Goal: Information Seeking & Learning: Learn about a topic

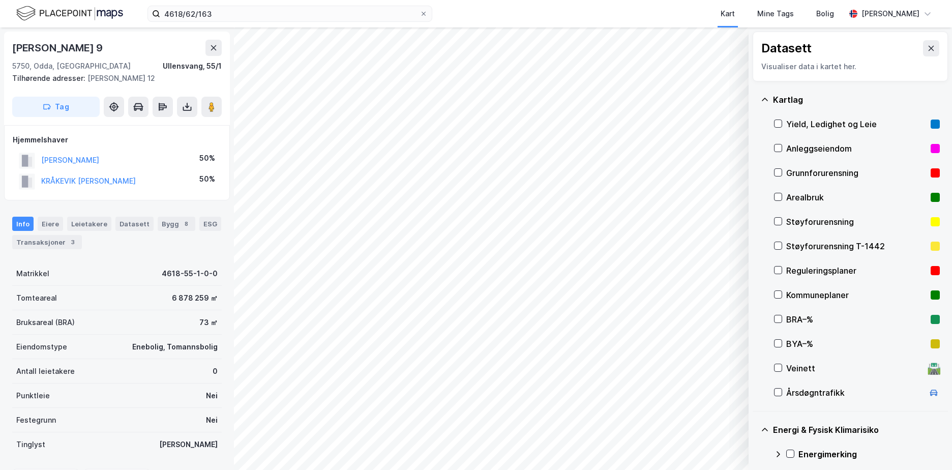
scroll to position [123, 0]
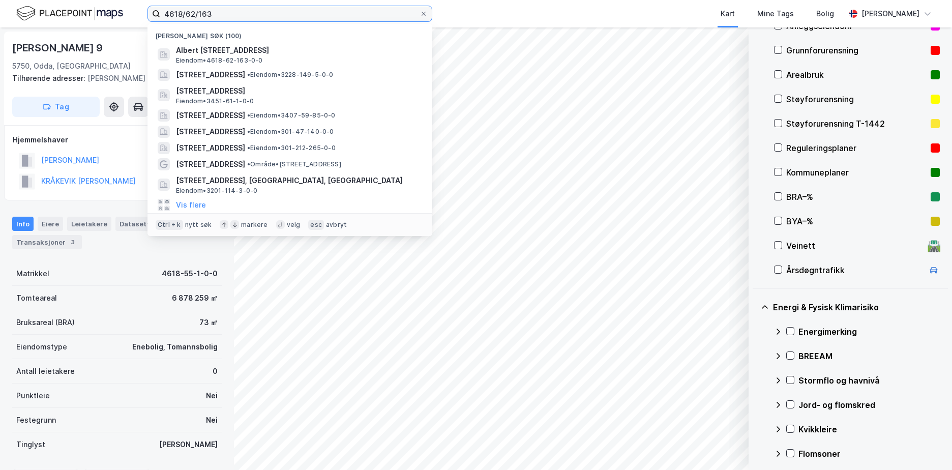
drag, startPoint x: 224, startPoint y: 7, endPoint x: 149, endPoint y: 15, distance: 75.6
click at [149, 15] on label "4618/62/163" at bounding box center [289, 14] width 285 height 16
paste input "301-217/120/0/0"
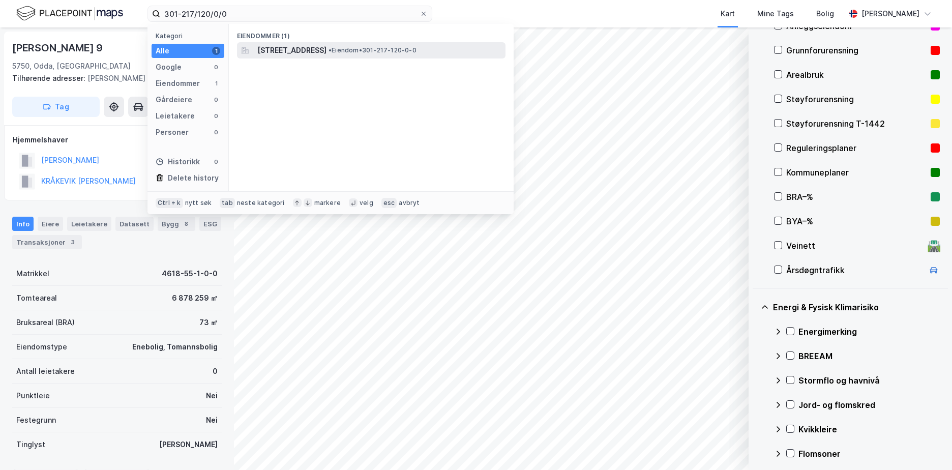
click at [303, 53] on span "[STREET_ADDRESS]" at bounding box center [291, 50] width 69 height 12
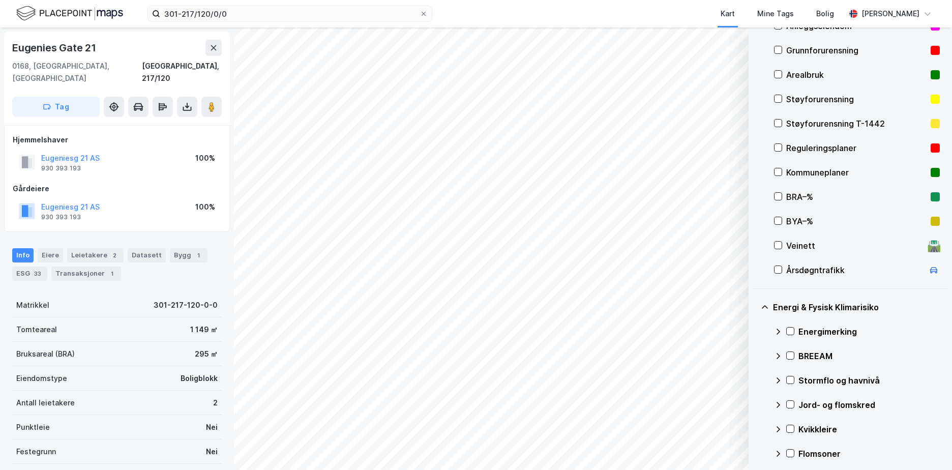
click at [795, 53] on div "Grunnforurensning" at bounding box center [856, 50] width 140 height 12
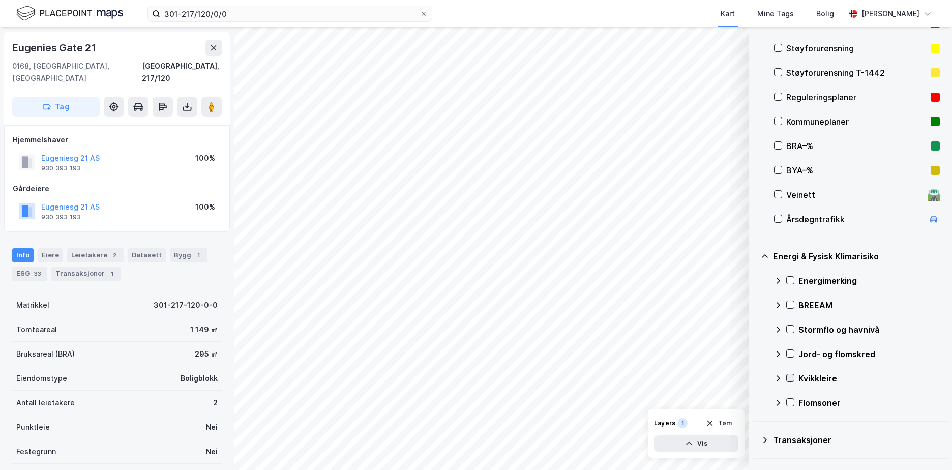
click at [791, 376] on icon at bounding box center [790, 377] width 7 height 7
click at [778, 377] on icon at bounding box center [778, 378] width 6 height 4
click at [789, 327] on icon at bounding box center [790, 328] width 7 height 7
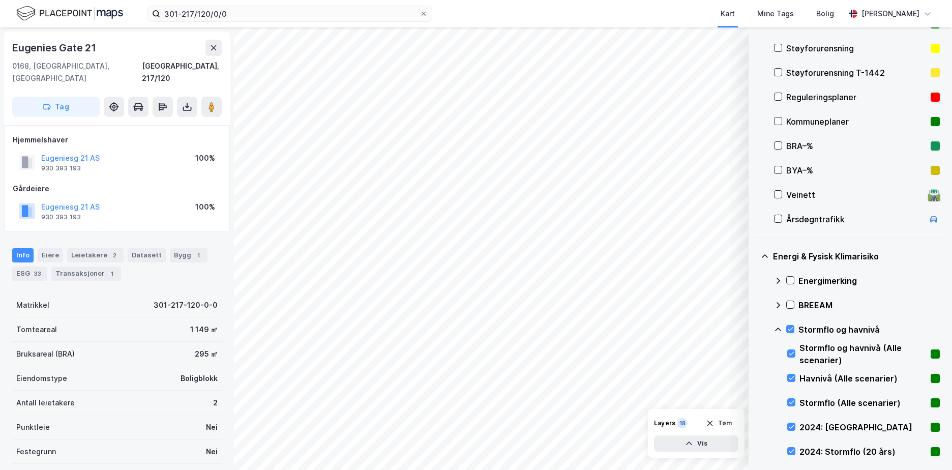
click at [777, 329] on icon at bounding box center [778, 329] width 6 height 4
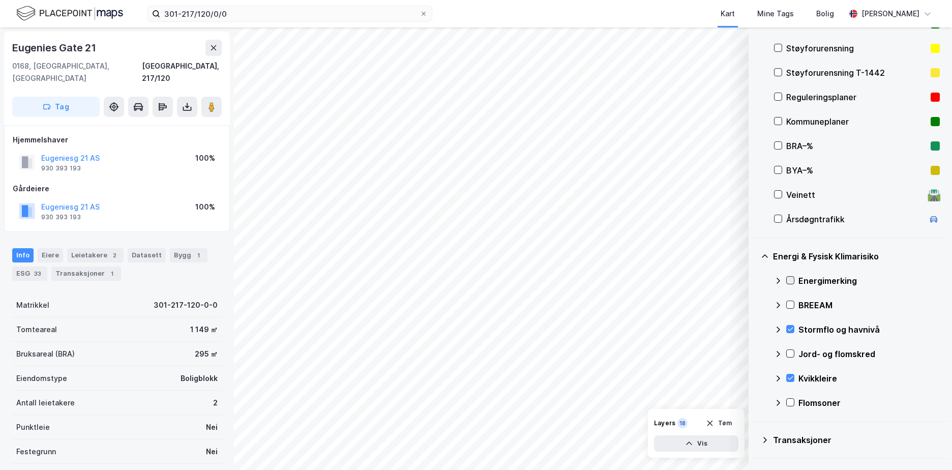
click at [789, 278] on icon at bounding box center [790, 280] width 7 height 7
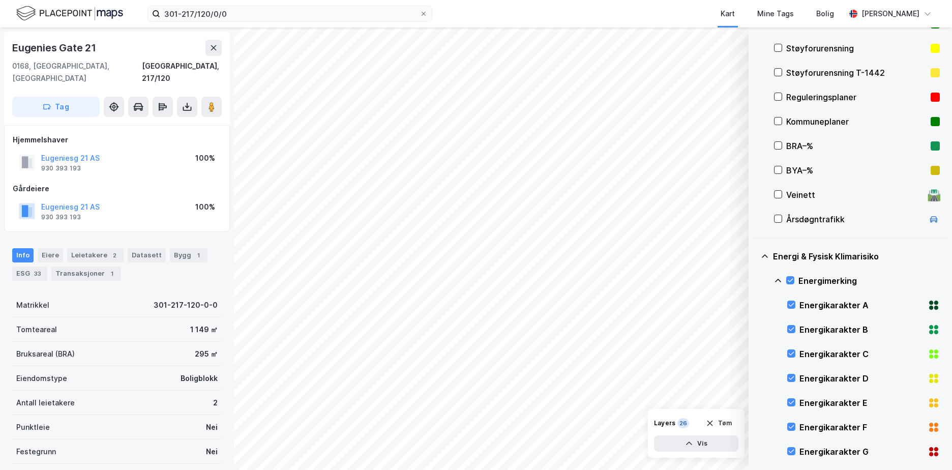
click at [775, 276] on div "Energimerking" at bounding box center [857, 281] width 166 height 24
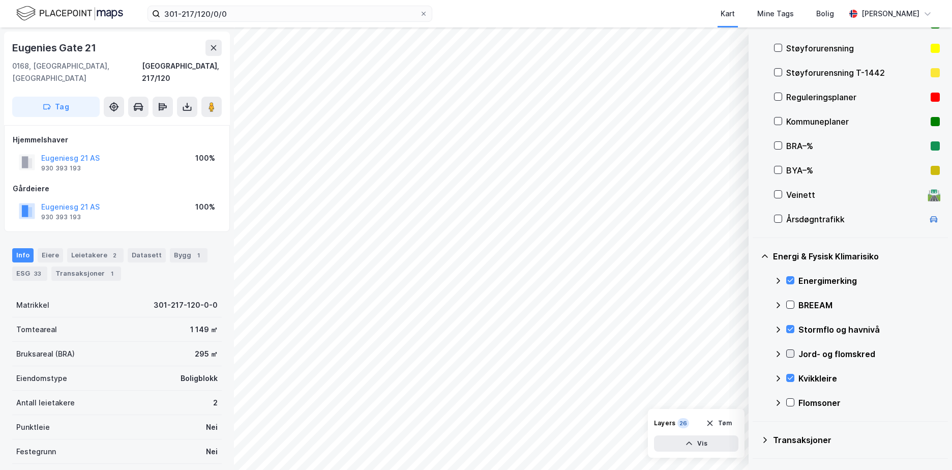
click at [792, 352] on icon at bounding box center [790, 353] width 7 height 7
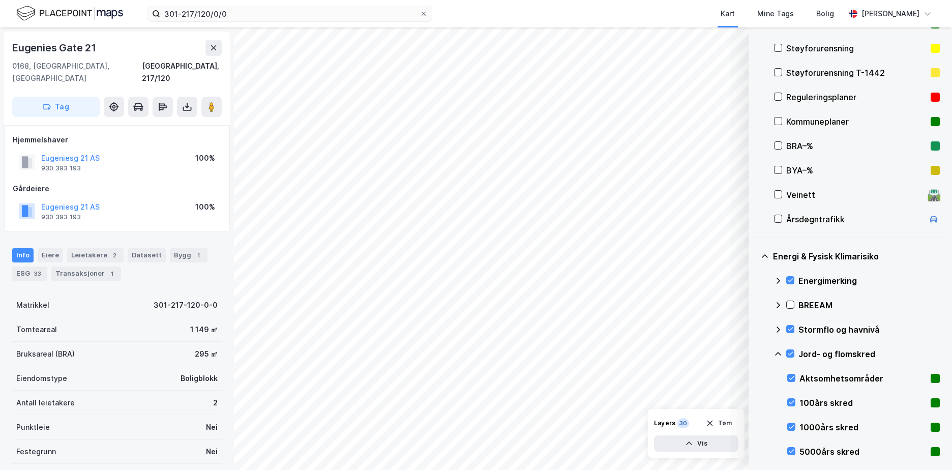
click at [776, 352] on icon at bounding box center [778, 354] width 8 height 8
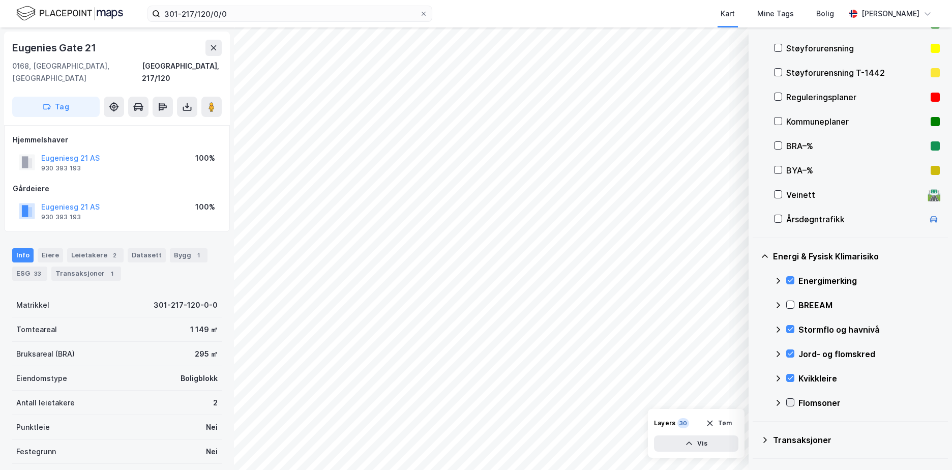
click at [791, 400] on icon at bounding box center [790, 402] width 7 height 7
click at [779, 400] on icon at bounding box center [778, 403] width 8 height 8
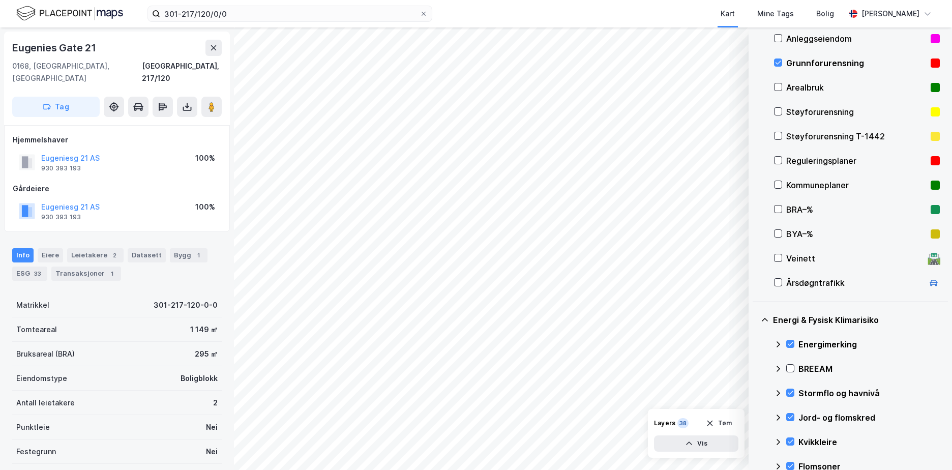
scroll to position [113, 0]
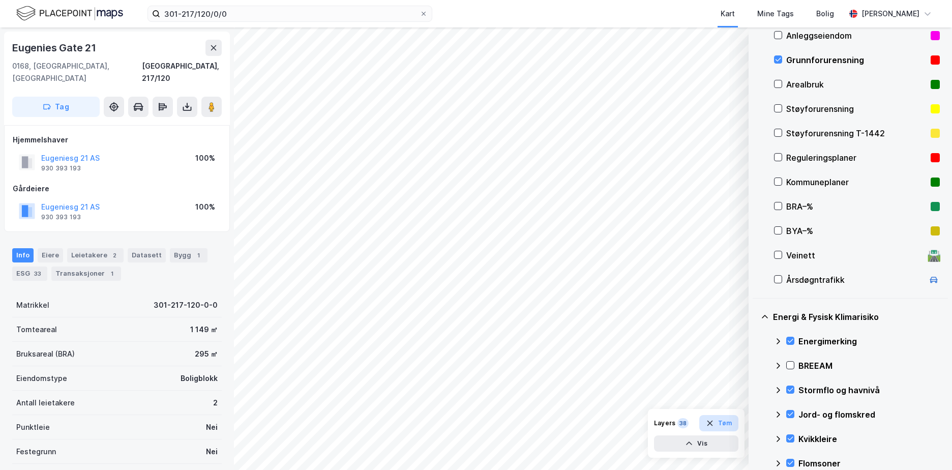
click at [726, 422] on button "Tøm" at bounding box center [718, 423] width 39 height 16
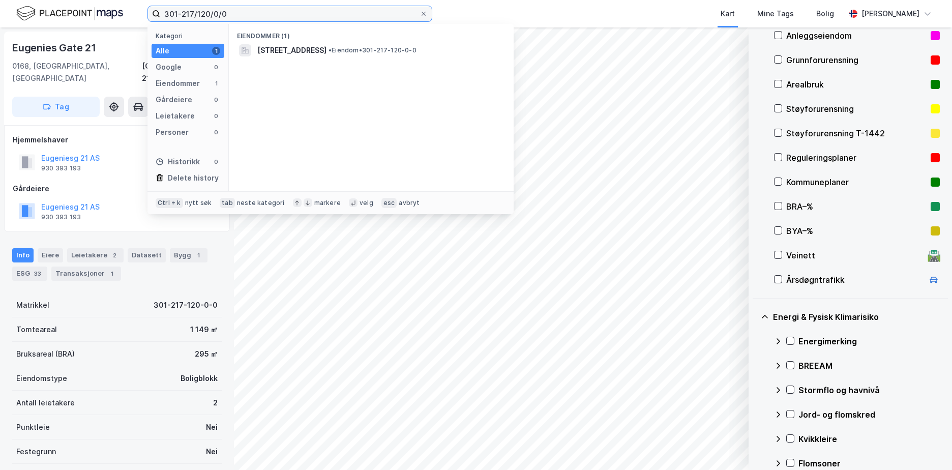
drag, startPoint x: 190, startPoint y: 17, endPoint x: 146, endPoint y: 17, distance: 43.7
click at [146, 17] on div "301-217/120/0/0 Kategori Alle 1 Google 0 Eiendommer 1 Gårdeiere 0 Leietakere 0 …" at bounding box center [476, 13] width 952 height 27
paste input "21/70/0/"
type input "301-221/70/0/"
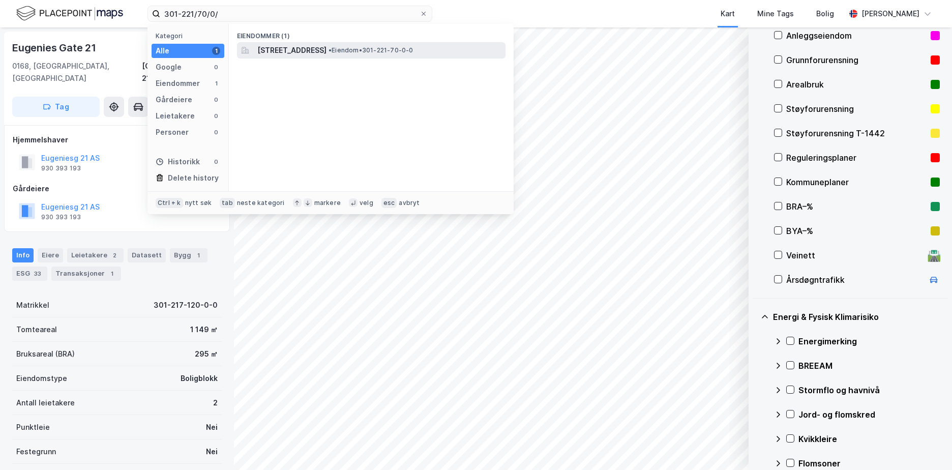
click at [412, 50] on span "• Eiendom • 301-221-70-0-0" at bounding box center [371, 50] width 85 height 8
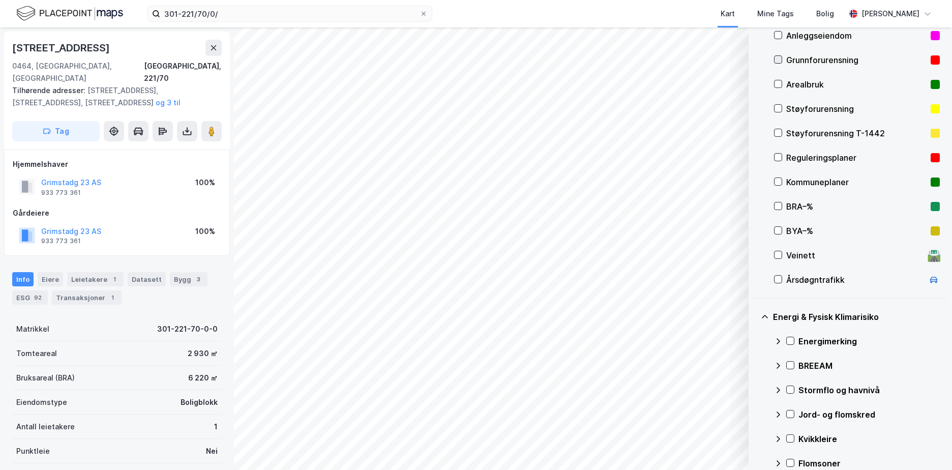
click at [780, 56] on icon at bounding box center [777, 59] width 7 height 7
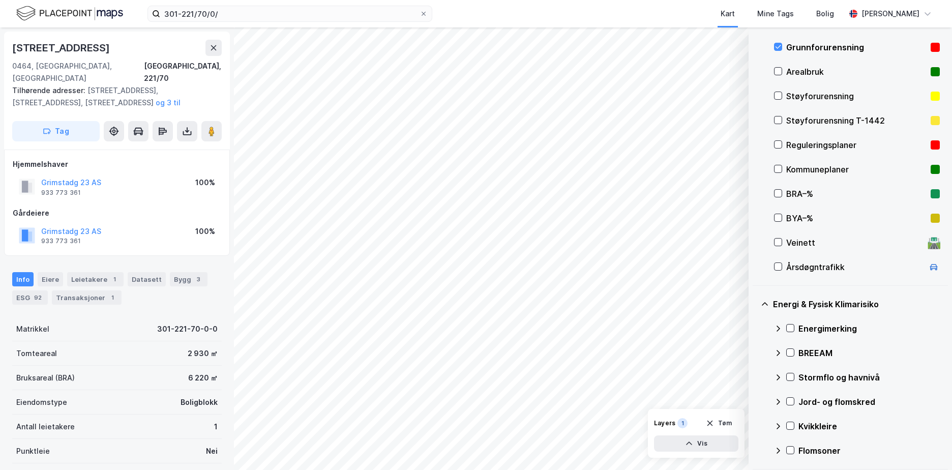
scroll to position [129, 0]
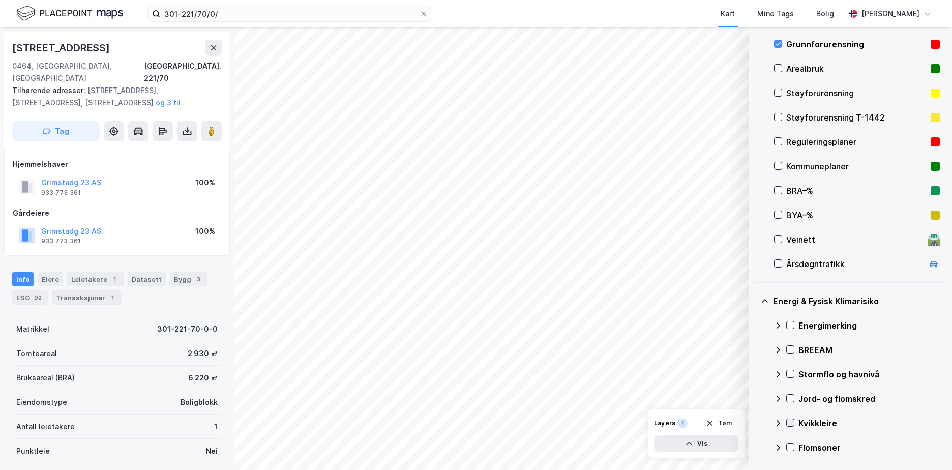
click at [791, 422] on icon at bounding box center [790, 422] width 7 height 7
click at [779, 421] on icon at bounding box center [778, 423] width 8 height 8
click at [792, 399] on icon at bounding box center [790, 398] width 7 height 7
click at [780, 397] on icon at bounding box center [778, 399] width 8 height 8
click at [790, 373] on icon at bounding box center [790, 373] width 7 height 7
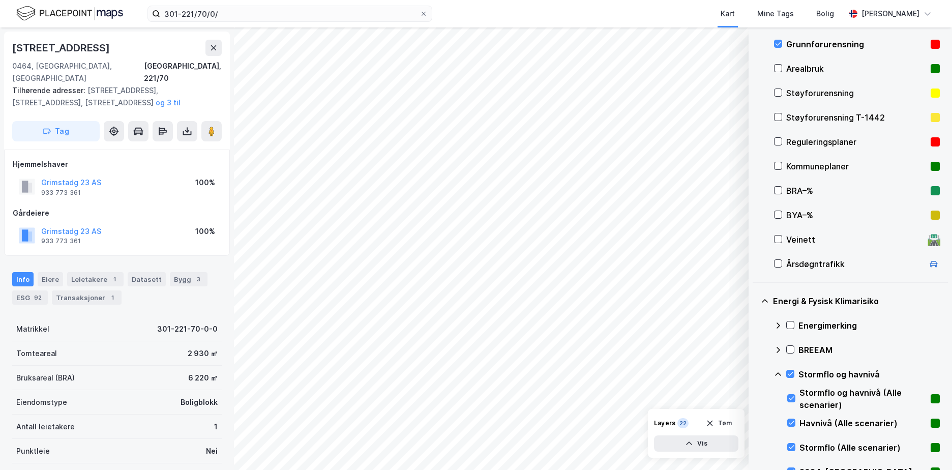
click at [779, 372] on icon at bounding box center [778, 374] width 8 height 8
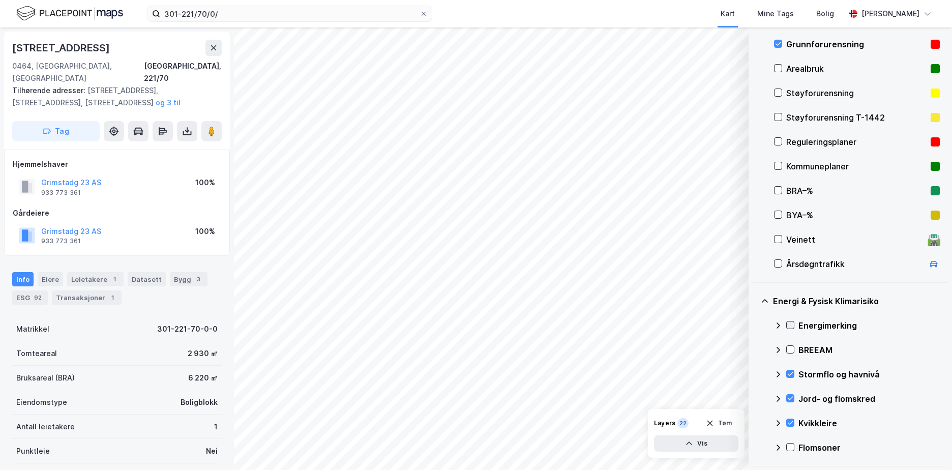
click at [791, 323] on icon at bounding box center [790, 324] width 7 height 7
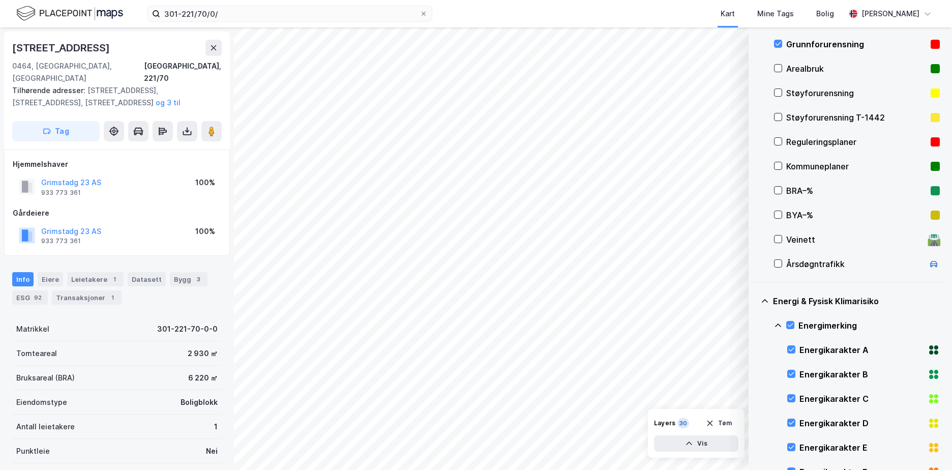
click at [777, 322] on icon at bounding box center [778, 325] width 8 height 8
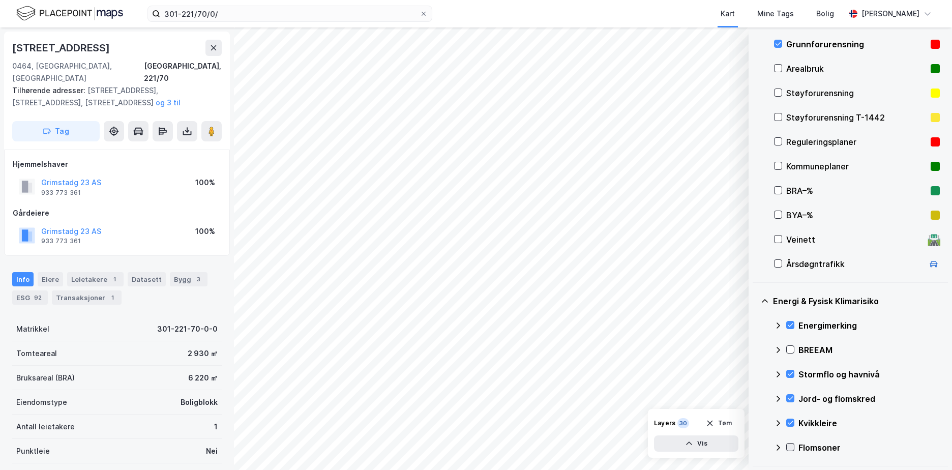
click at [789, 443] on div at bounding box center [790, 447] width 8 height 8
click at [774, 443] on icon at bounding box center [778, 447] width 8 height 8
click at [718, 424] on button "Tøm" at bounding box center [718, 423] width 39 height 16
